Goal: Navigation & Orientation: Find specific page/section

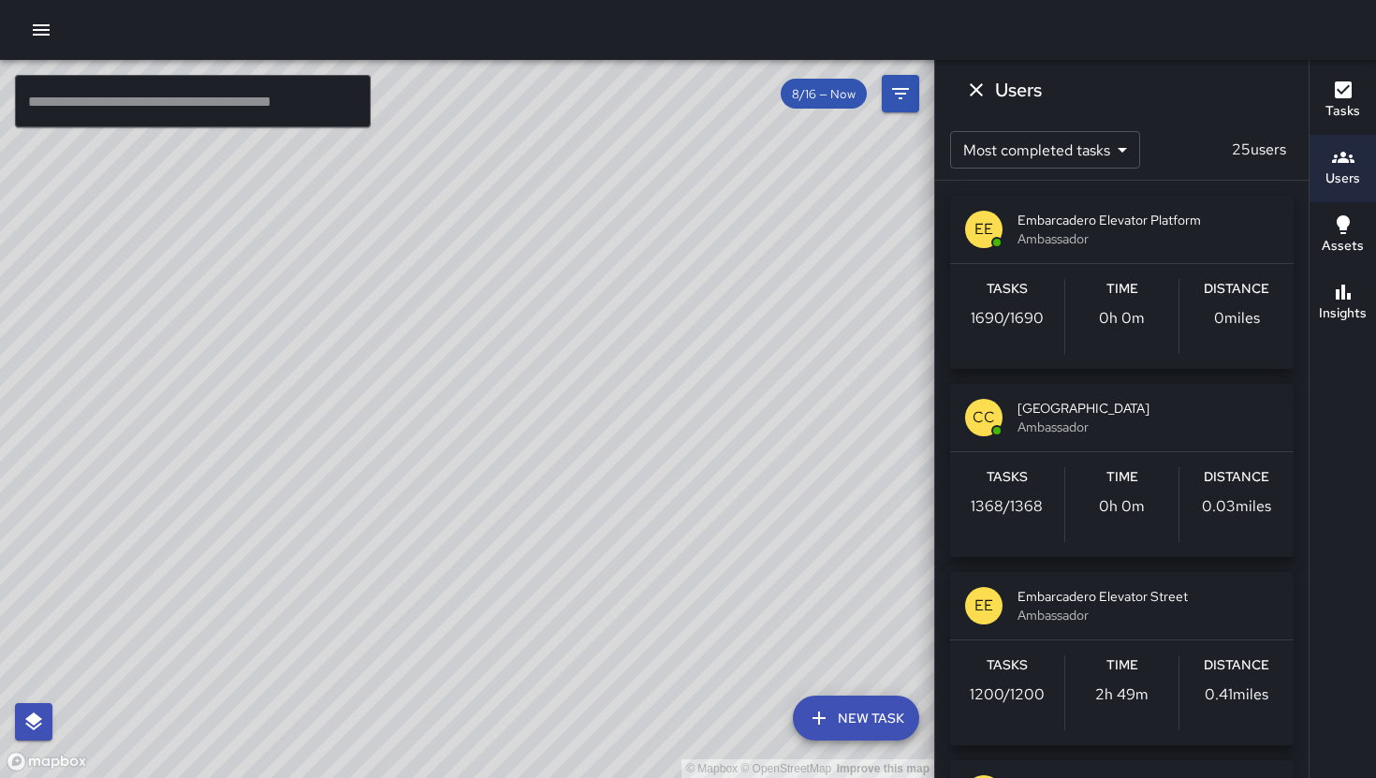
scroll to position [1120, 0]
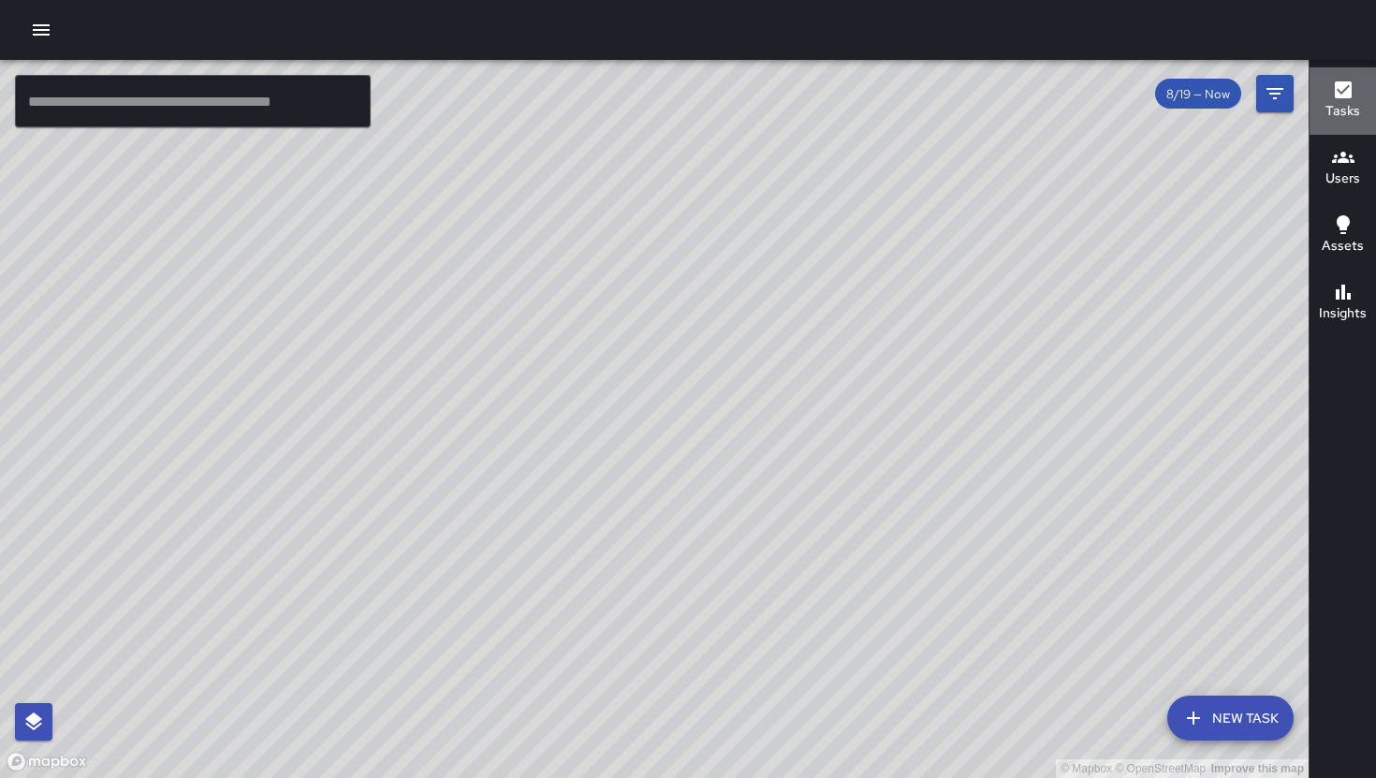
click at [1346, 110] on h6 "Tasks" at bounding box center [1342, 111] width 35 height 21
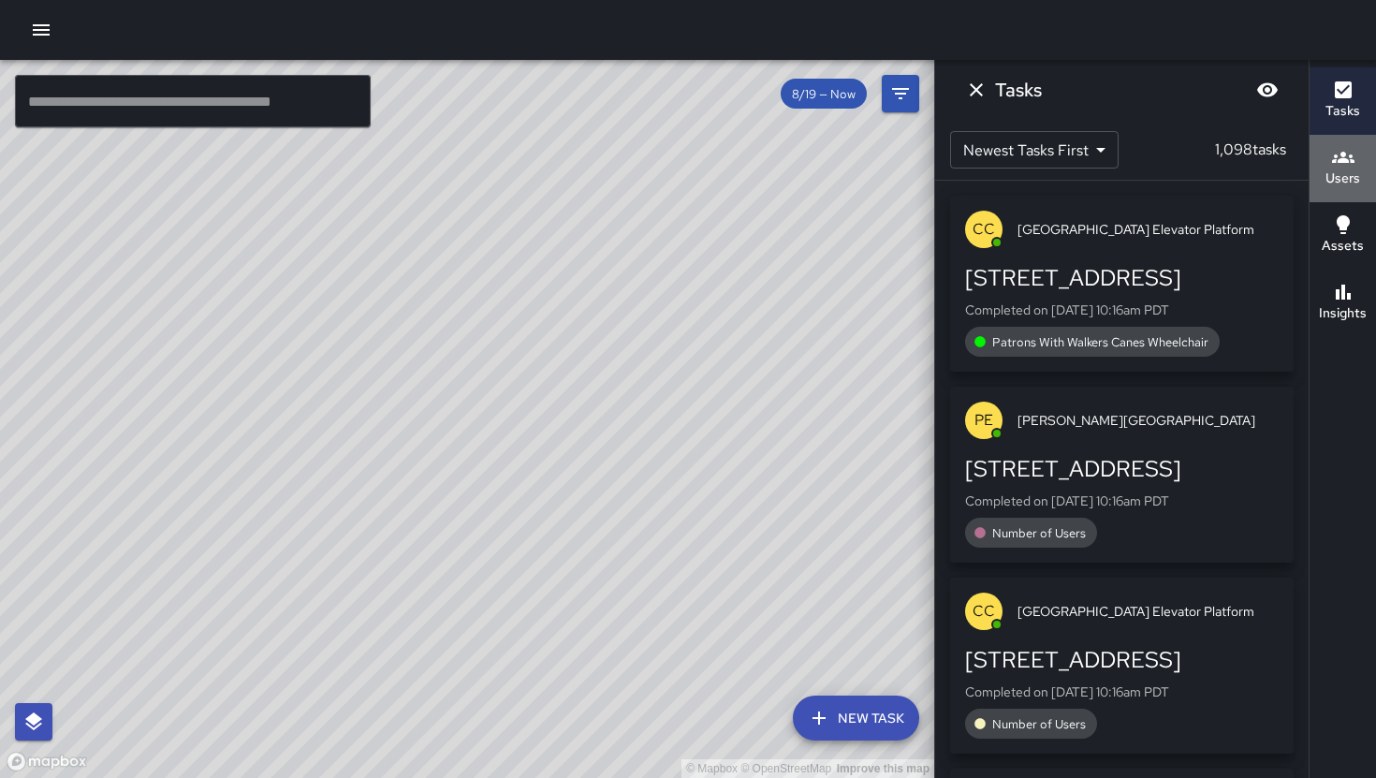
click at [1334, 164] on icon "button" at bounding box center [1343, 157] width 22 height 22
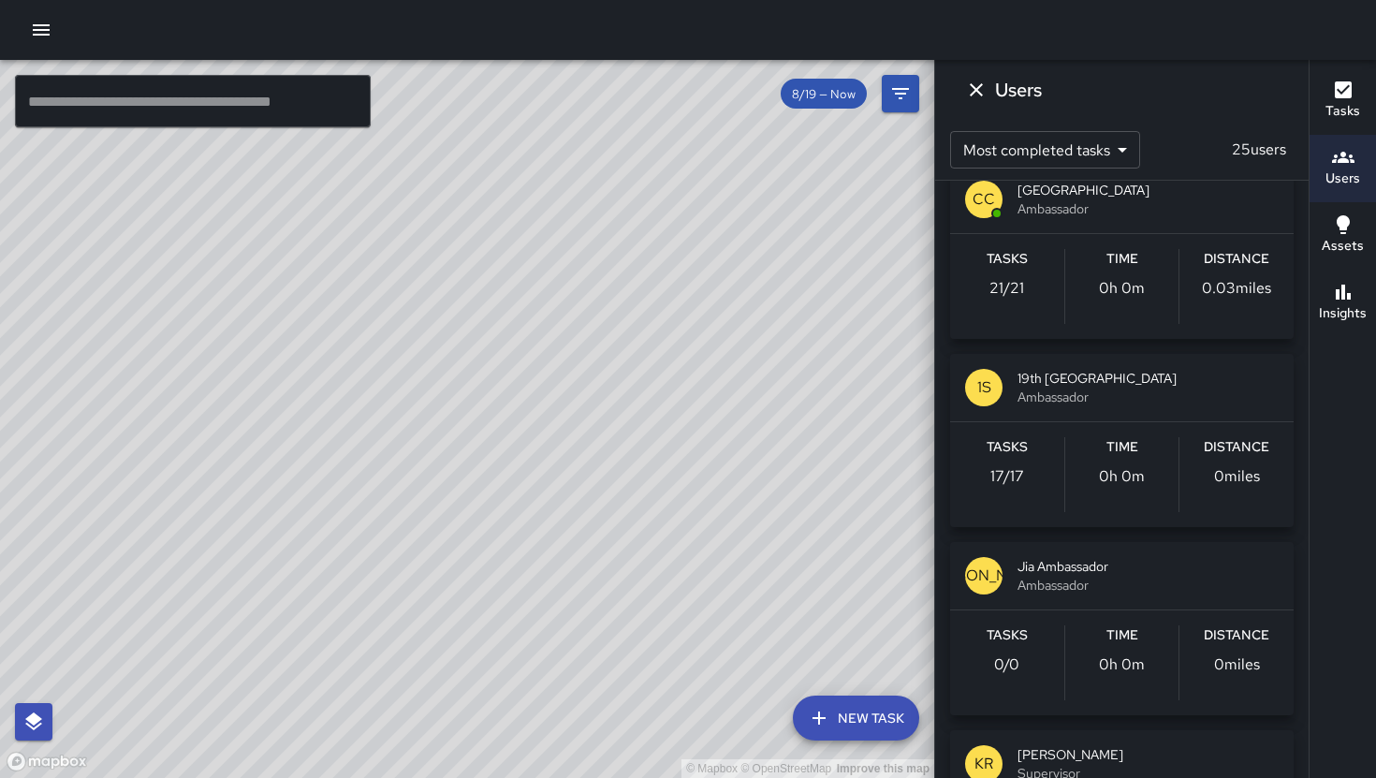
scroll to position [2280, 0]
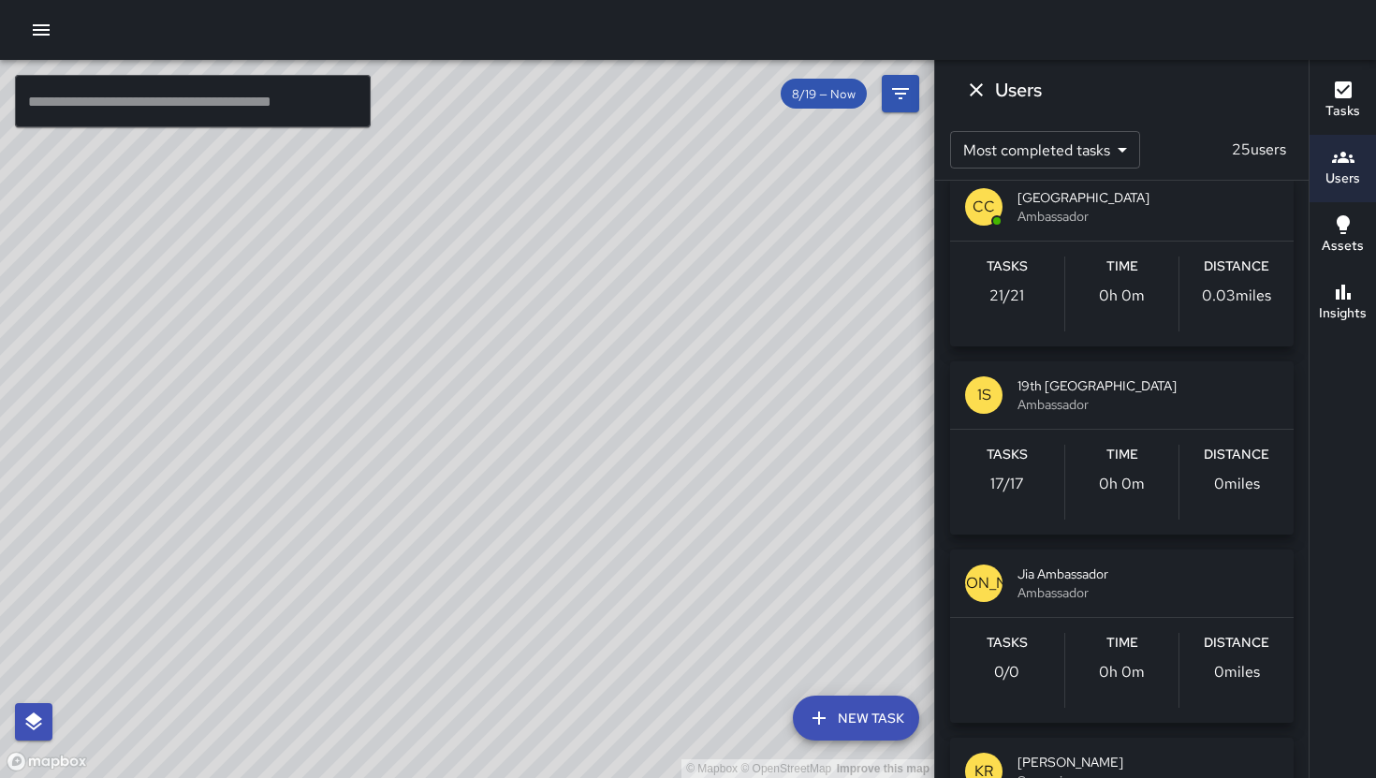
click at [1036, 402] on span "Ambassador" at bounding box center [1147, 404] width 261 height 19
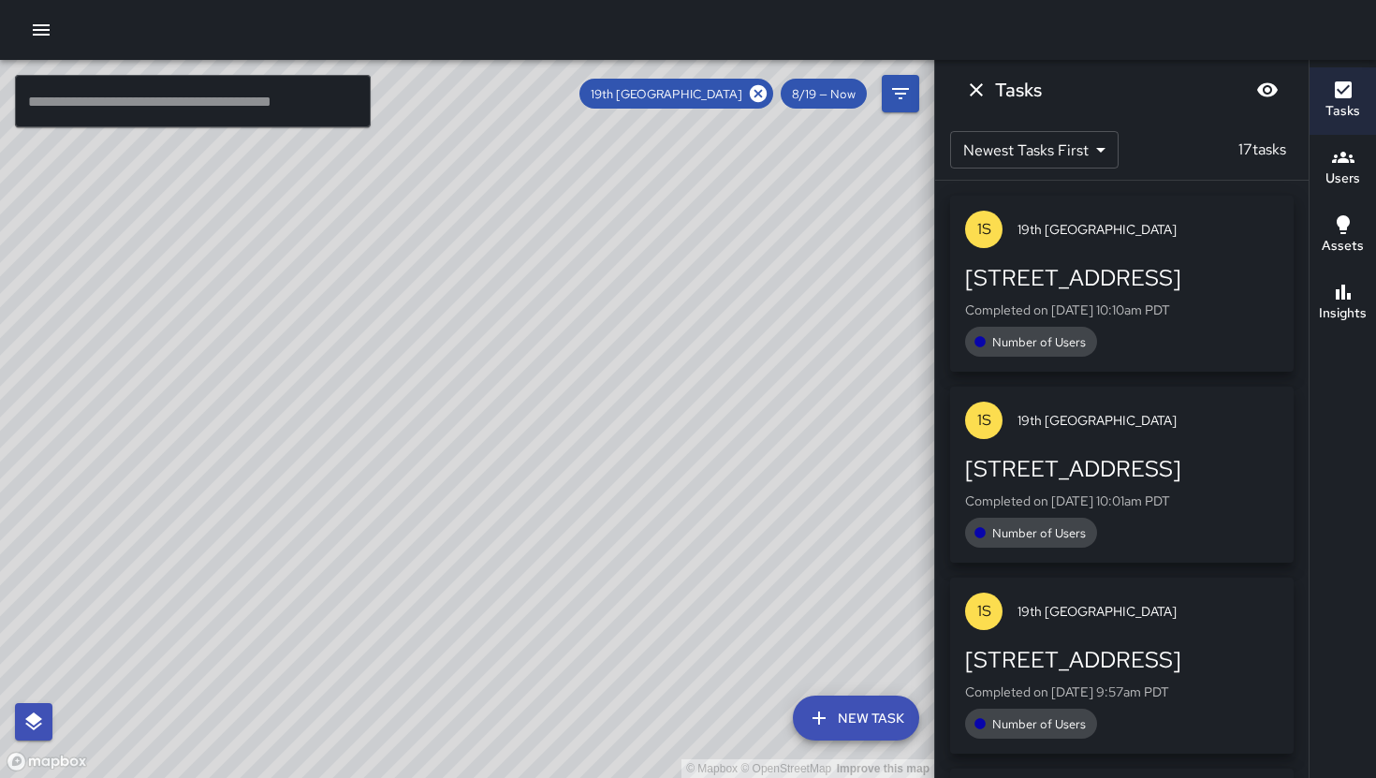
scroll to position [0, 0]
click at [976, 85] on icon "Dismiss" at bounding box center [976, 90] width 22 height 22
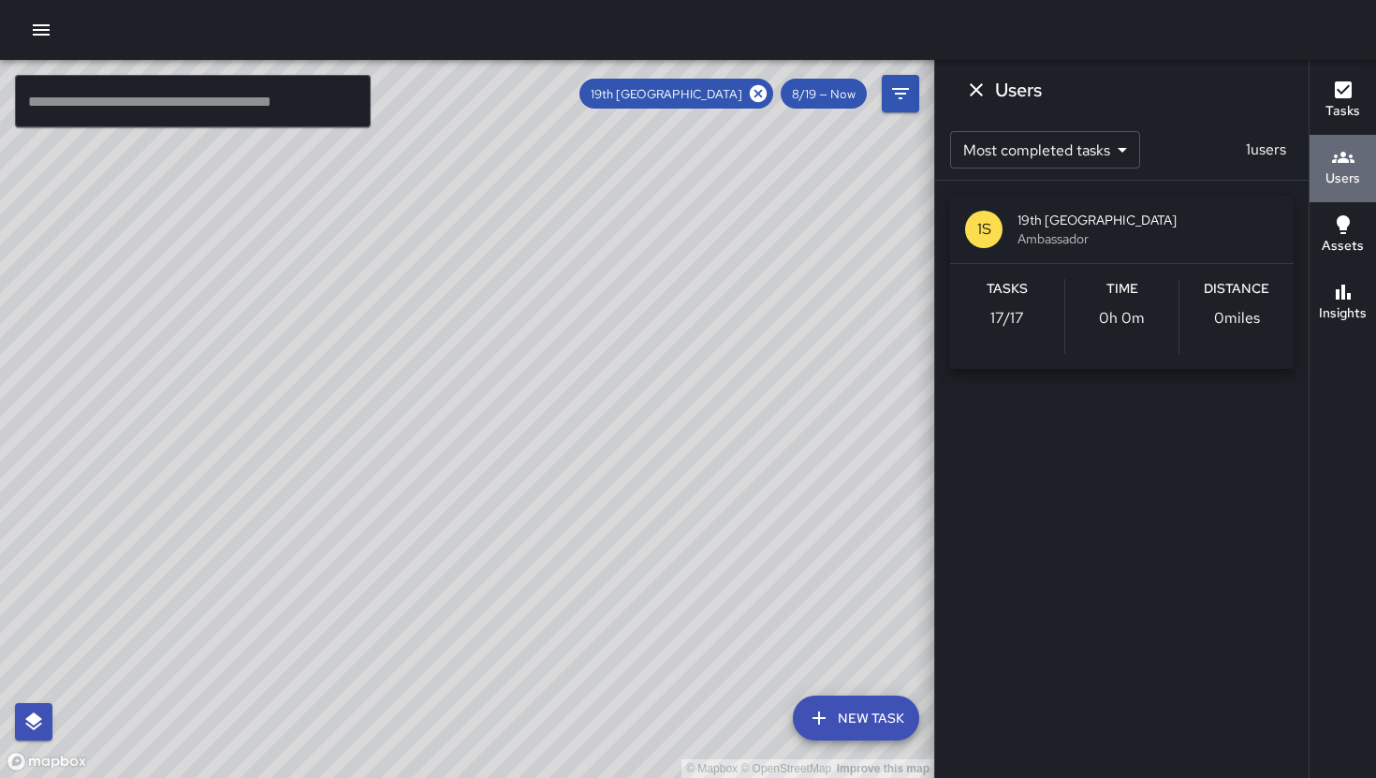
click at [1358, 173] on h6 "Users" at bounding box center [1342, 178] width 35 height 21
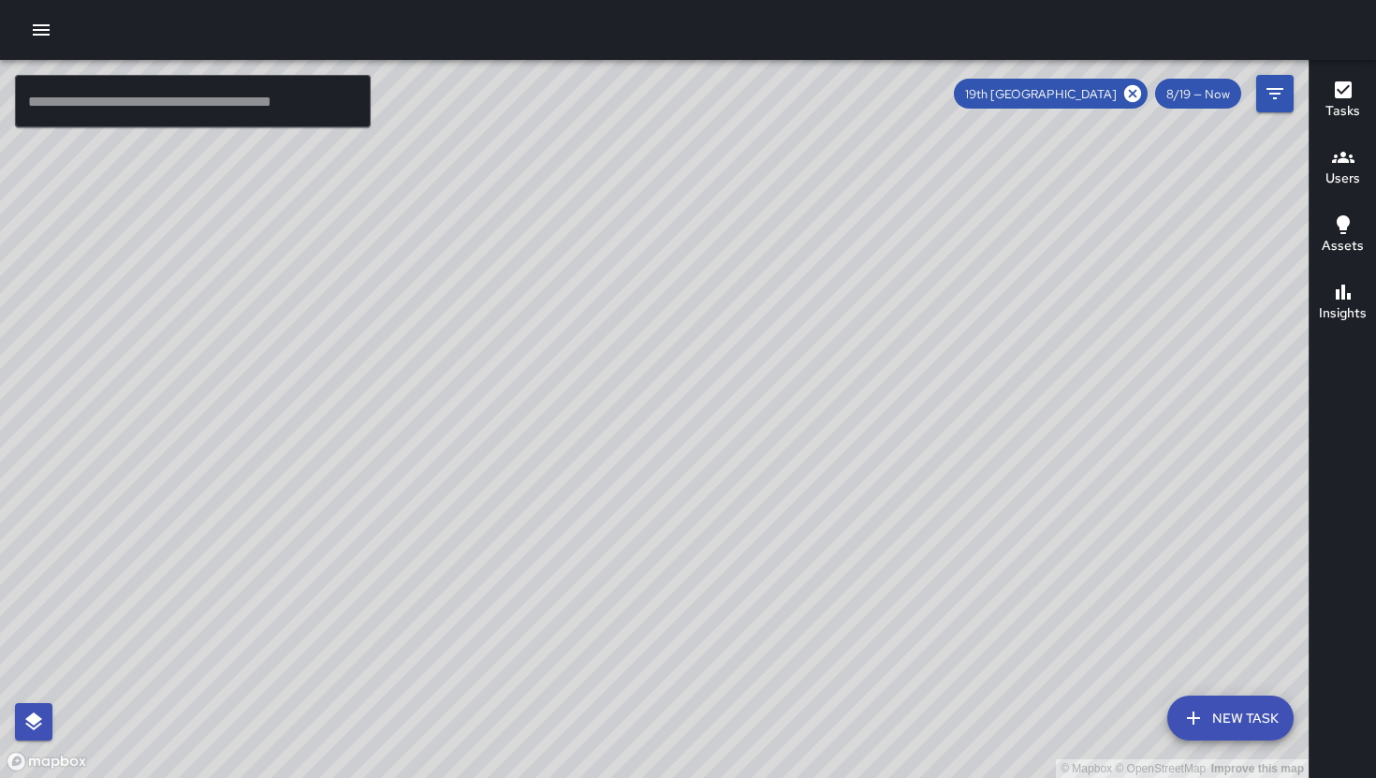
click at [1353, 178] on h6 "Users" at bounding box center [1342, 178] width 35 height 21
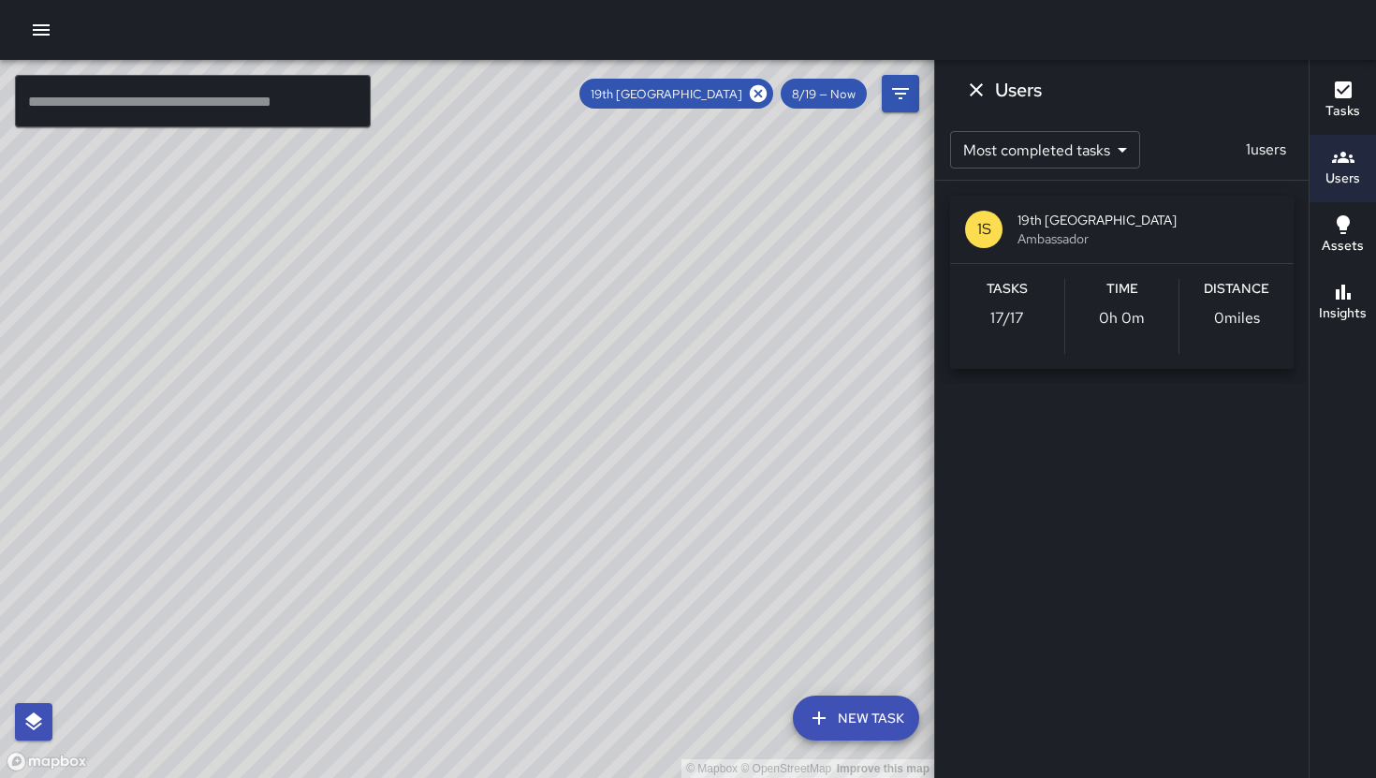
click at [1055, 148] on body "© Mapbox © OpenStreetMap Improve this map ​ New Task 19th St Restroom 8/19 — No…" at bounding box center [688, 389] width 1376 height 778
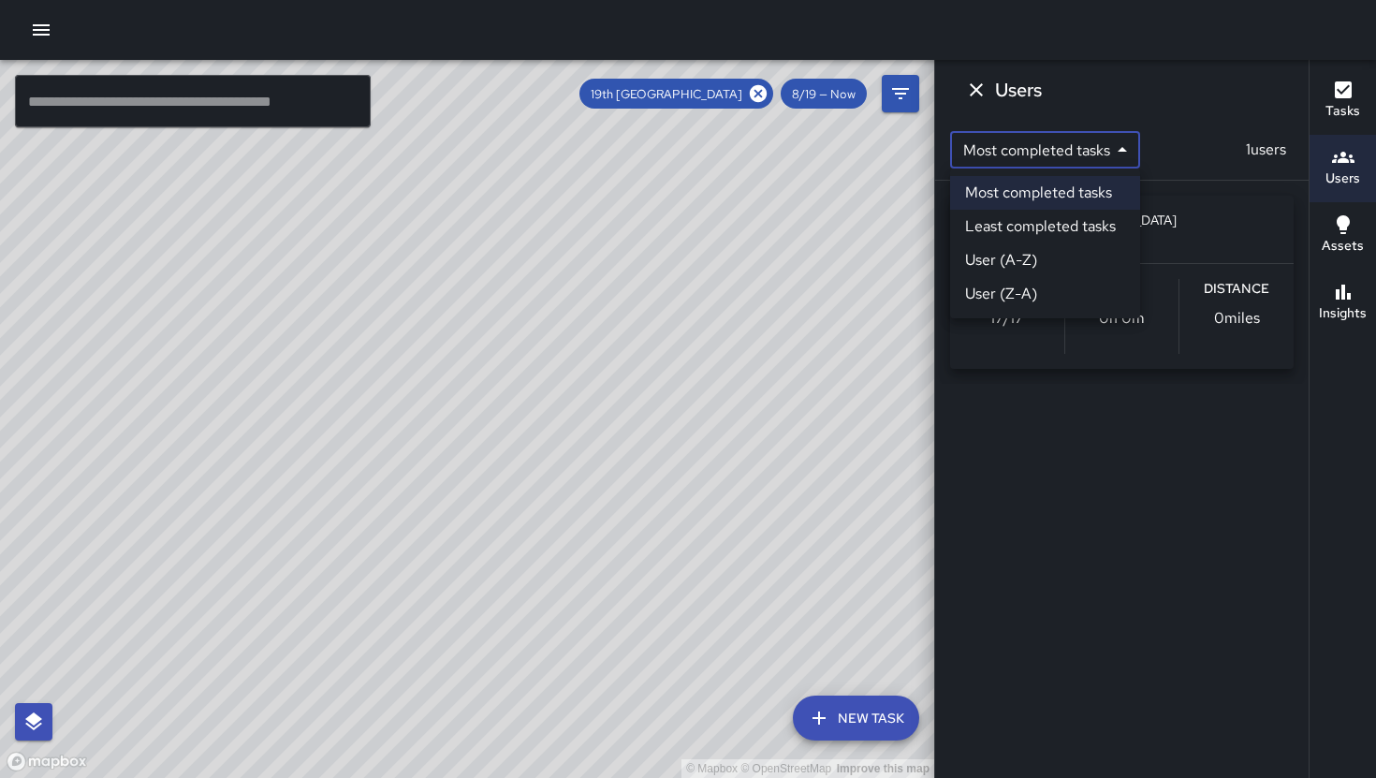
click at [1043, 402] on div at bounding box center [688, 389] width 1376 height 778
